Goal: Navigation & Orientation: Understand site structure

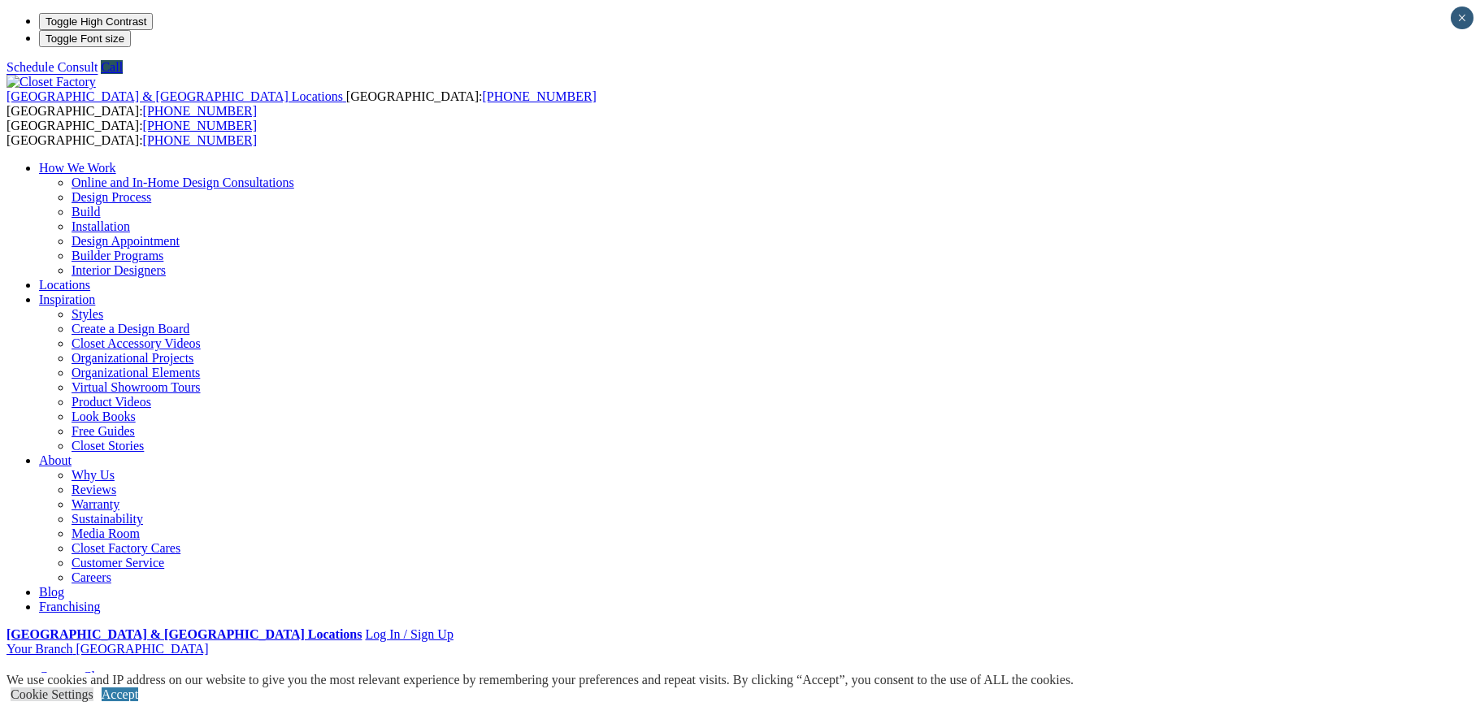
click at [107, 684] on link "Home Office" at bounding box center [73, 691] width 68 height 14
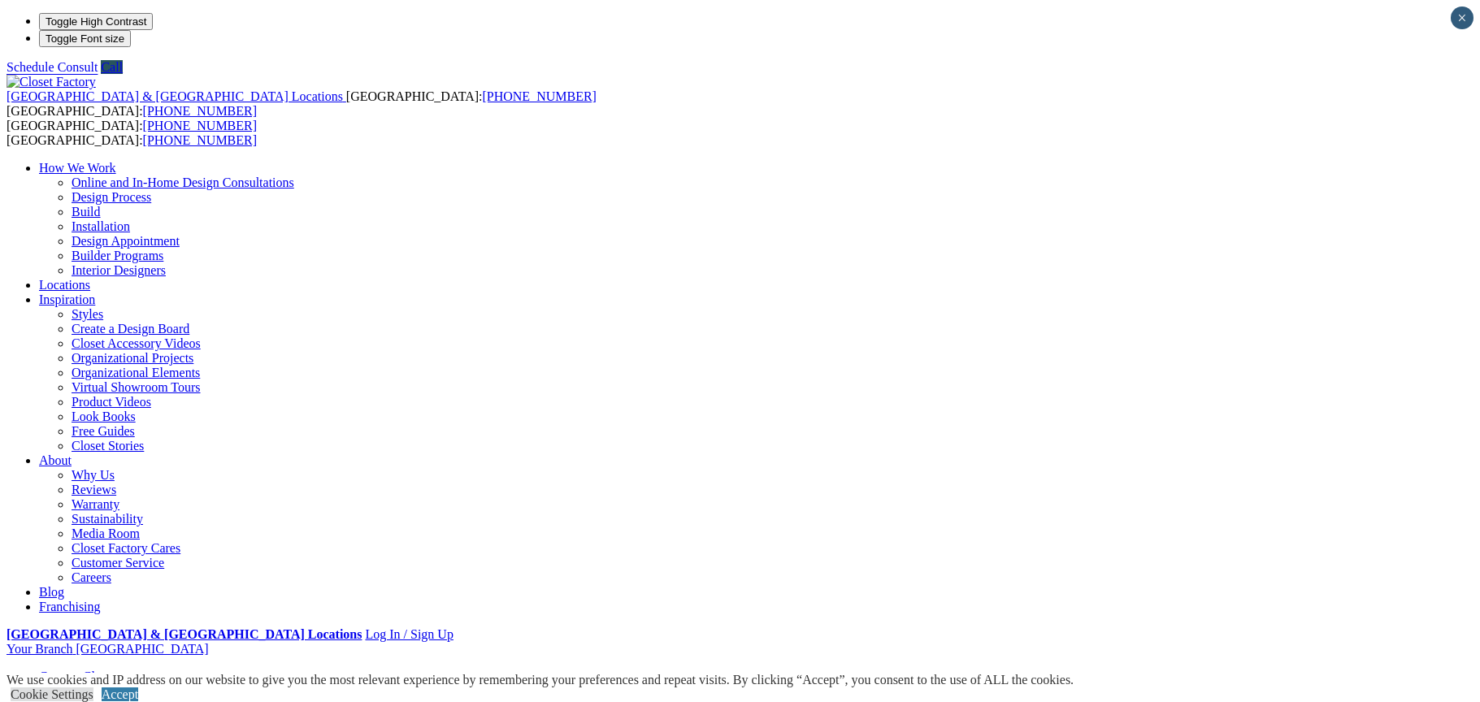
click at [159, 684] on link "Closet Organizers" at bounding box center [118, 691] width 93 height 14
